Goal: Navigation & Orientation: Find specific page/section

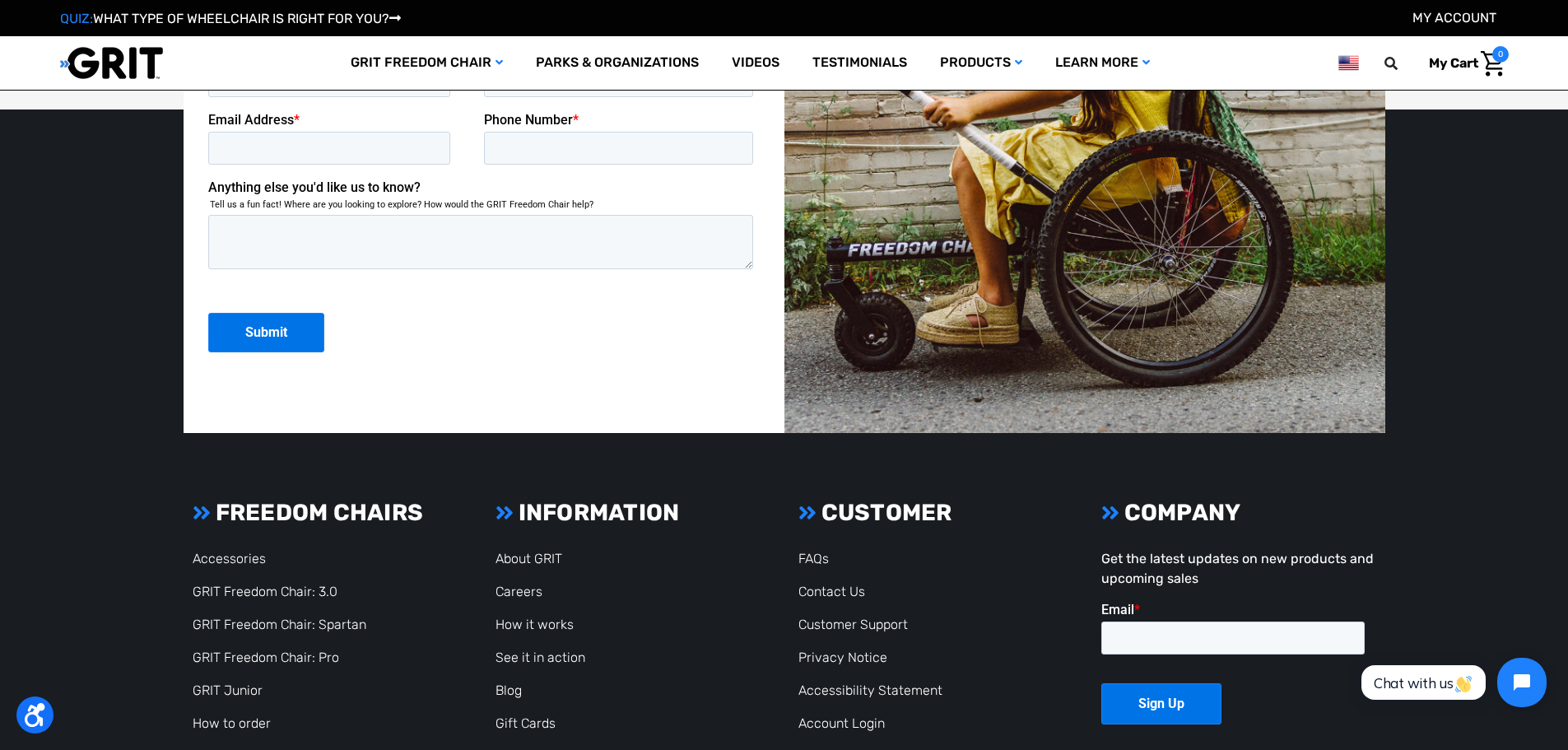
scroll to position [4447, 0]
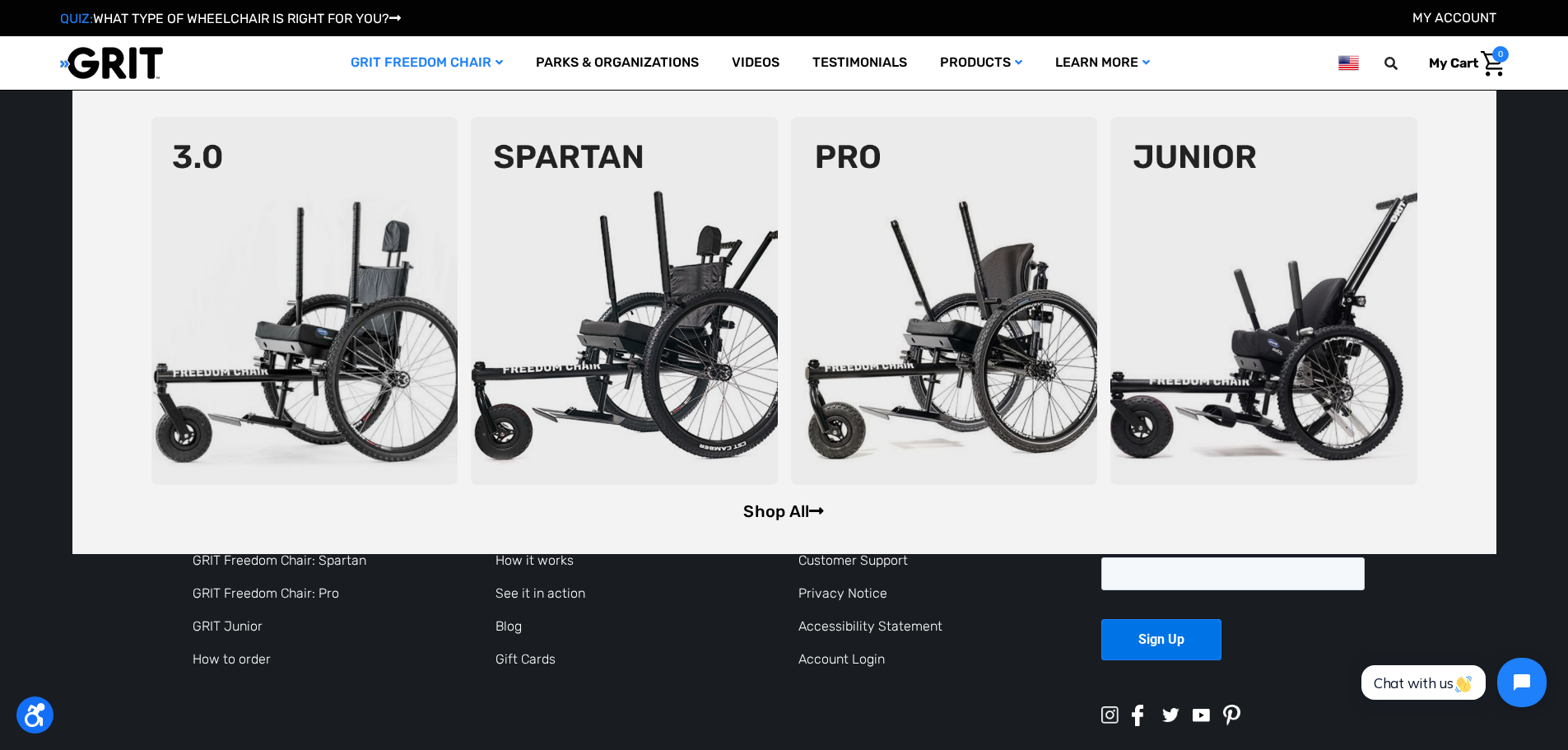
click at [805, 504] on link "Shop All" at bounding box center [784, 511] width 81 height 20
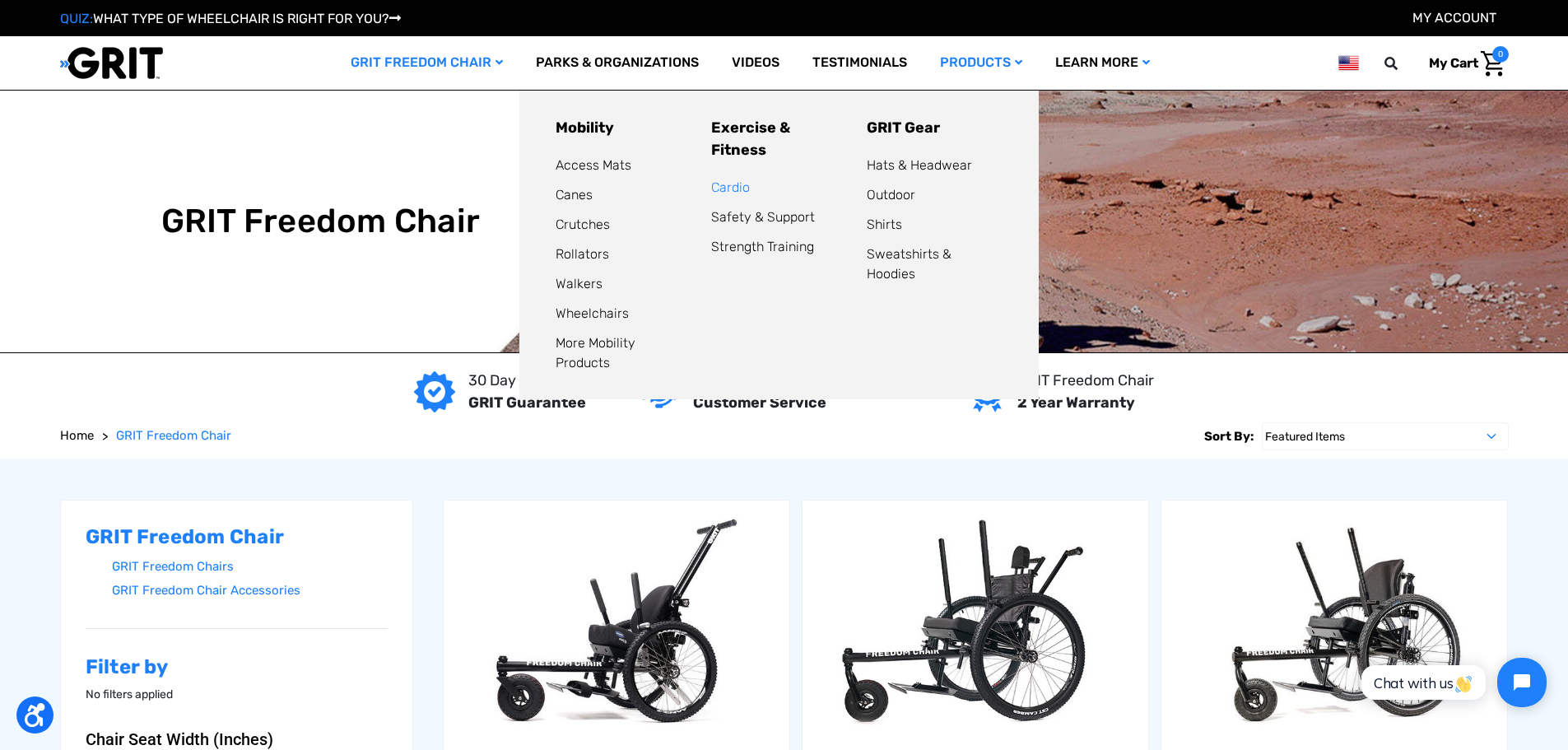
click at [735, 179] on link "Cardio" at bounding box center [730, 187] width 38 height 16
